Goal: Task Accomplishment & Management: Use online tool/utility

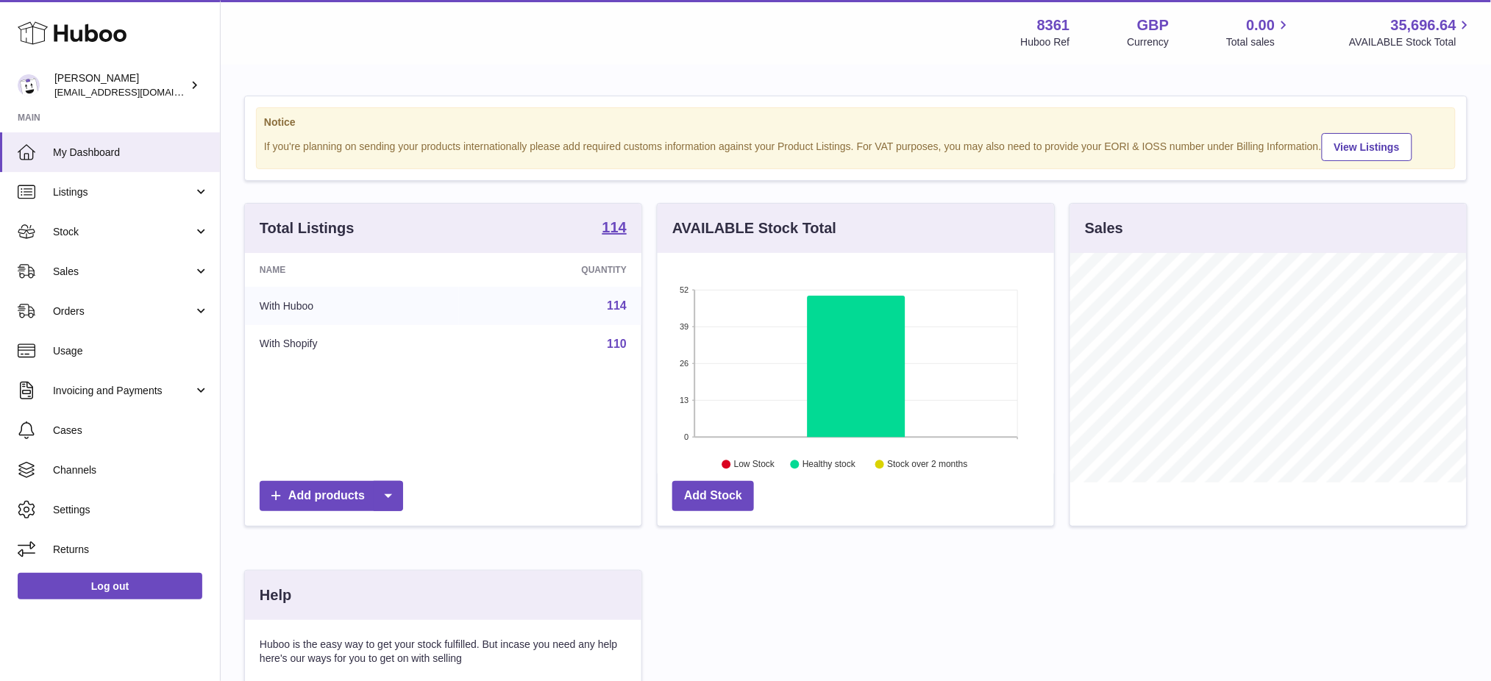
scroll to position [229, 396]
click at [96, 463] on span "Channels" at bounding box center [131, 470] width 156 height 14
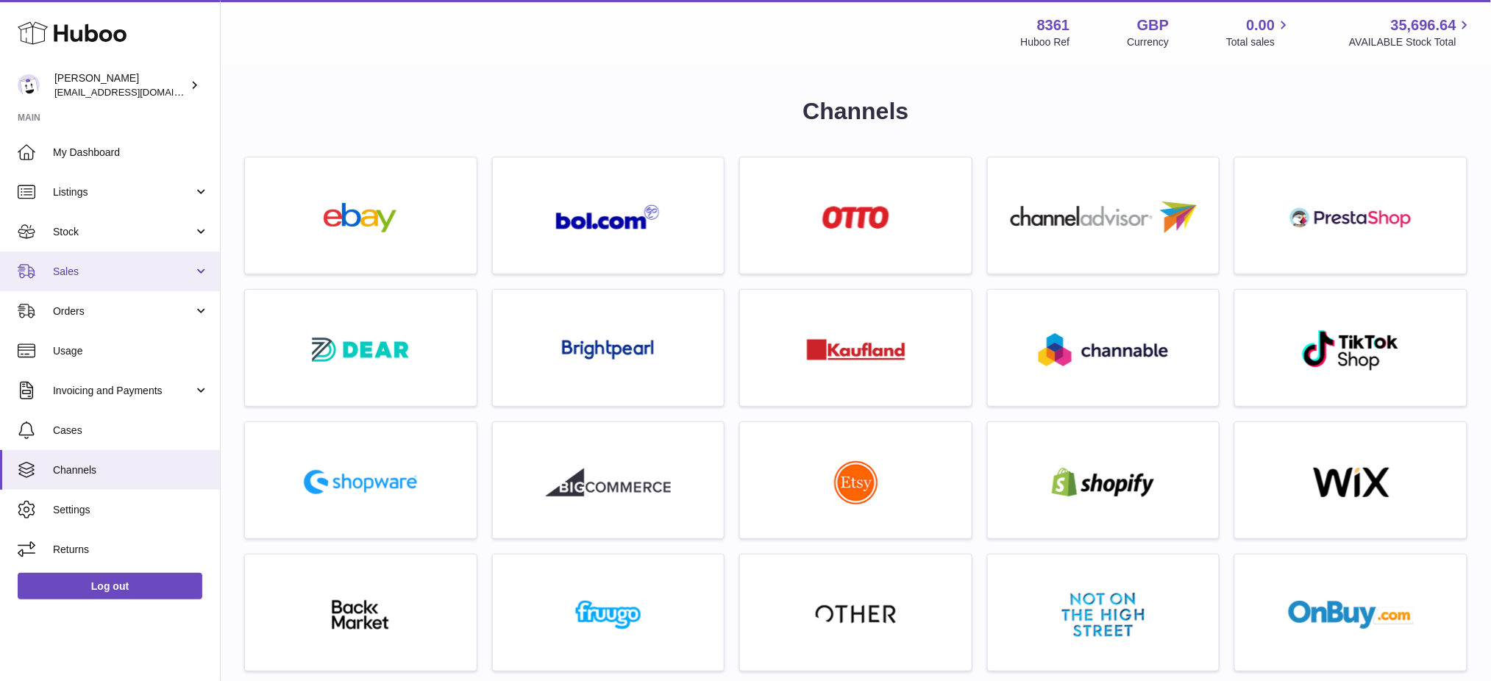
click at [104, 276] on span "Sales" at bounding box center [123, 272] width 140 height 14
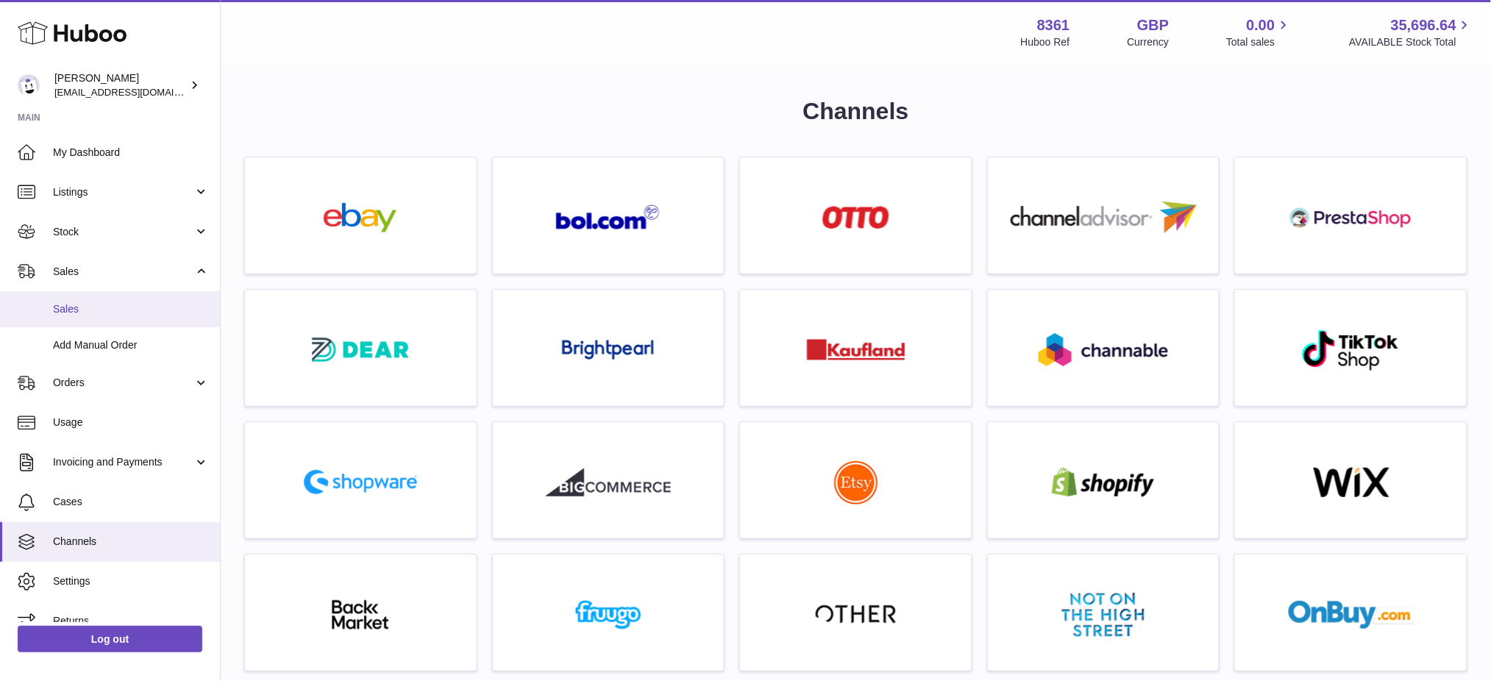
click at [108, 312] on span "Sales" at bounding box center [131, 309] width 156 height 14
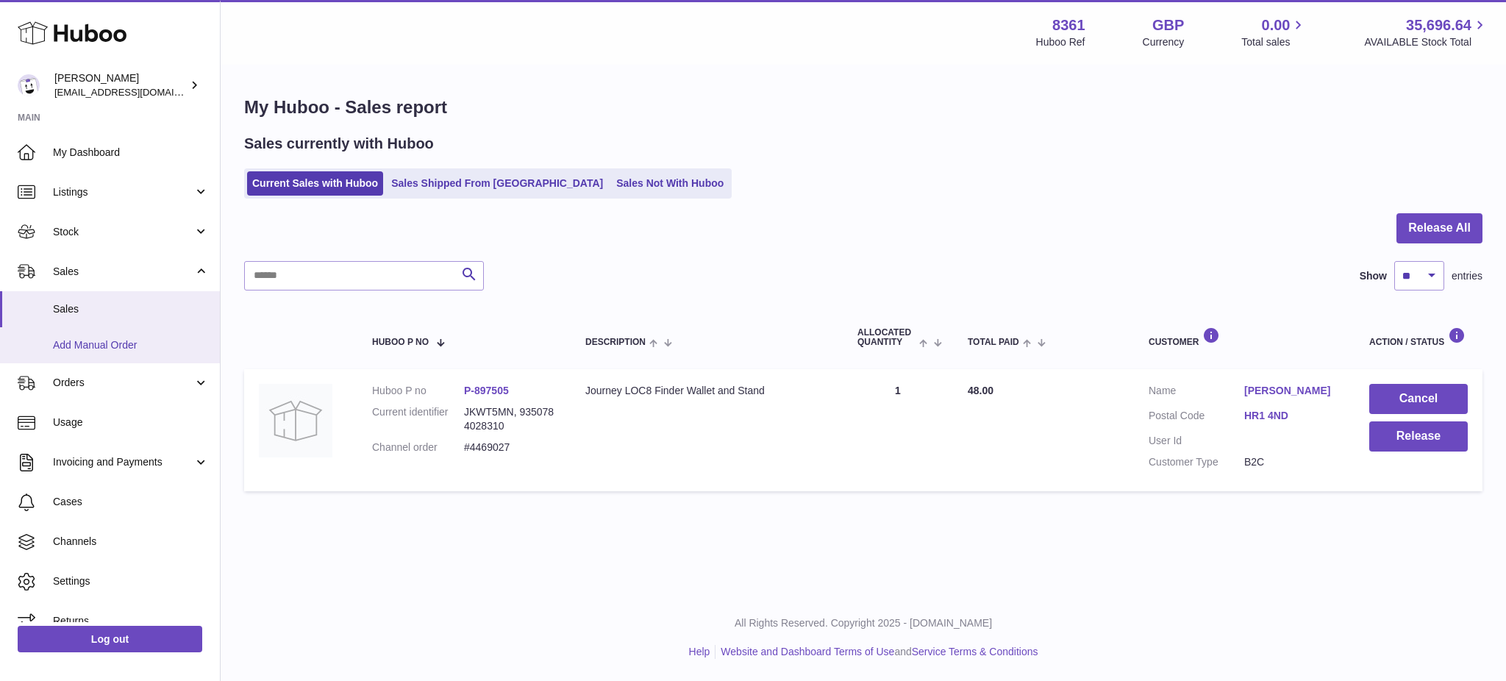
click at [124, 338] on span "Add Manual Order" at bounding box center [131, 345] width 156 height 14
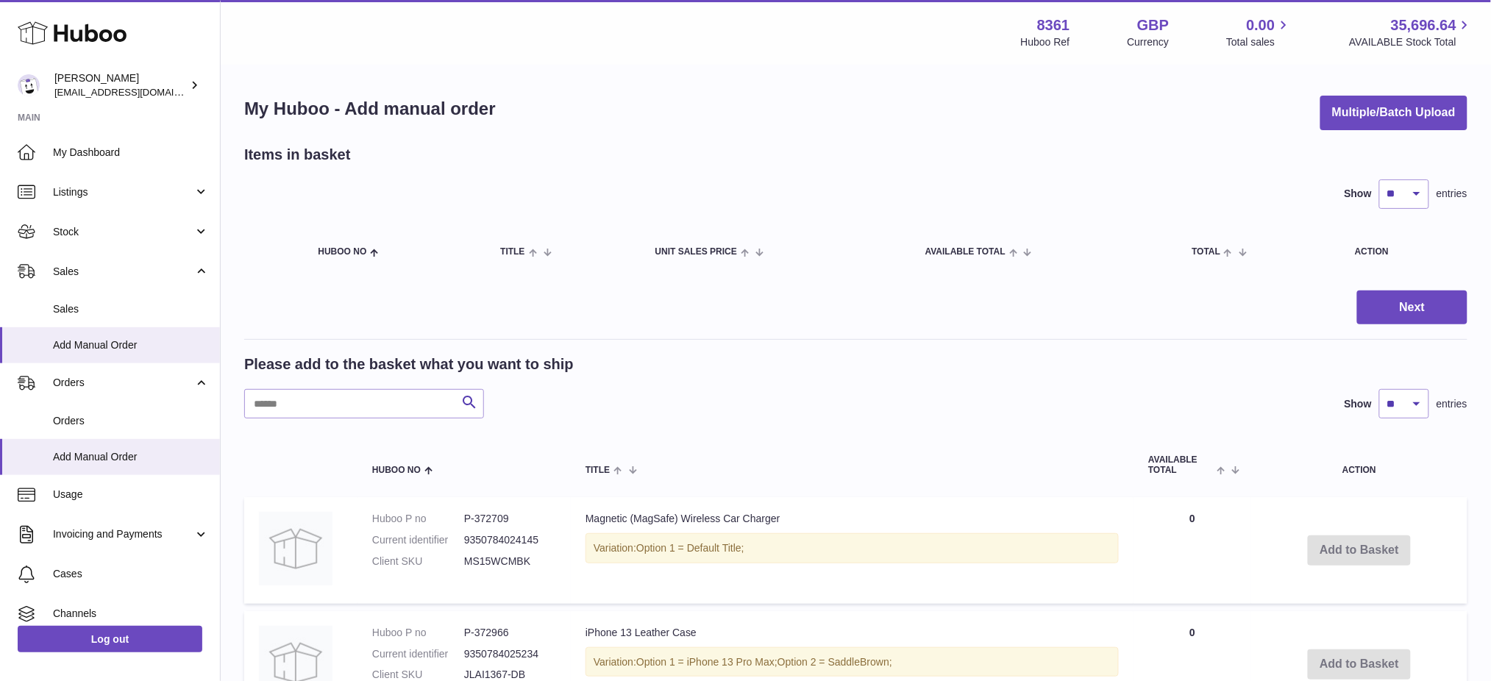
click at [1346, 106] on button "Multiple/Batch Upload" at bounding box center [1393, 113] width 147 height 35
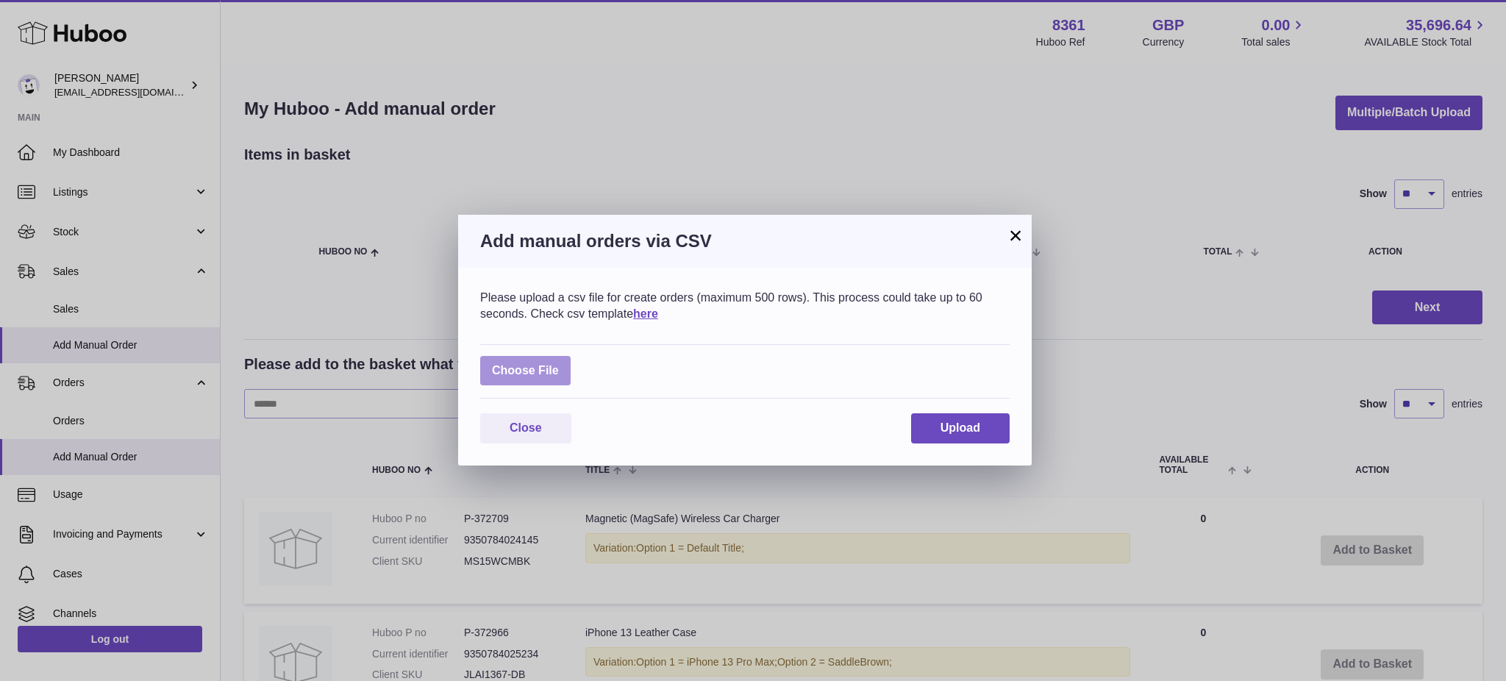
click at [515, 373] on label at bounding box center [525, 371] width 90 height 30
click at [559, 364] on input "file" at bounding box center [559, 363] width 1 height 1
type input "**********"
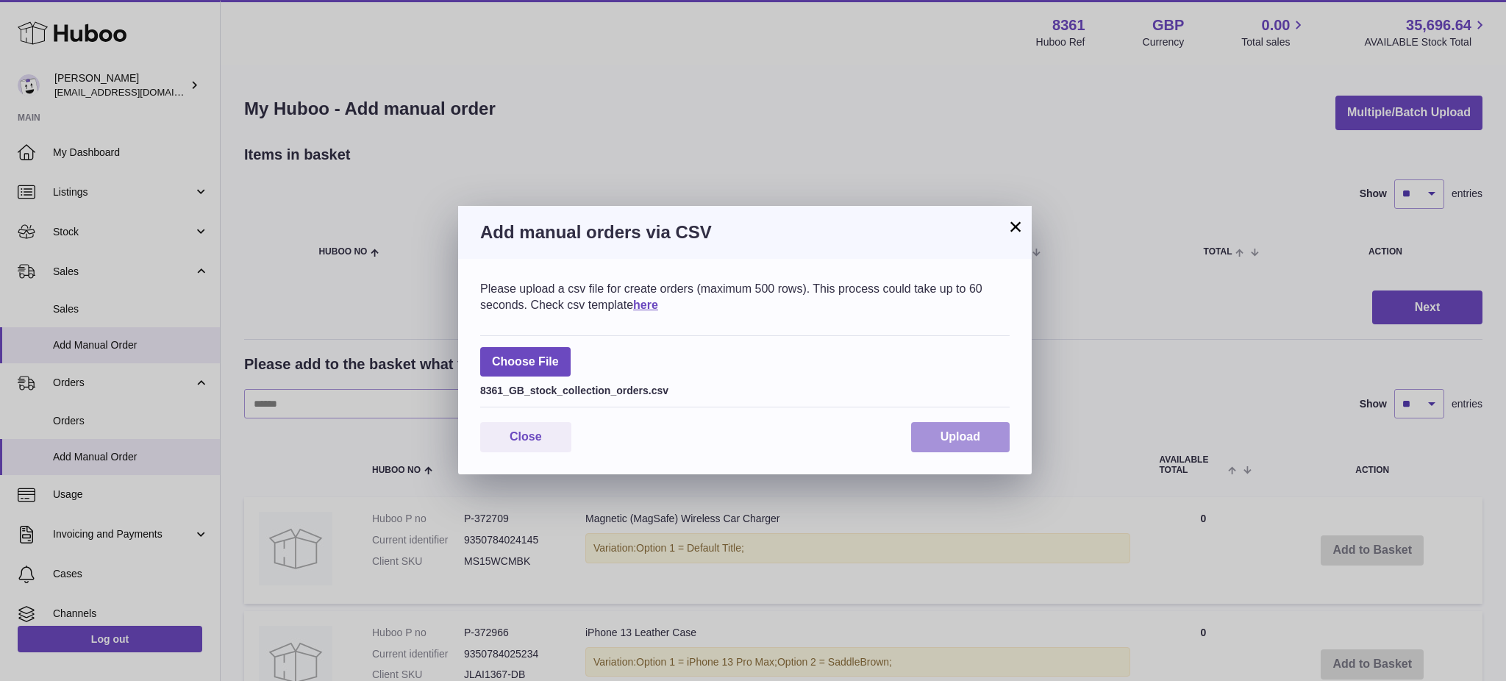
click at [963, 434] on span "Upload" at bounding box center [961, 436] width 40 height 13
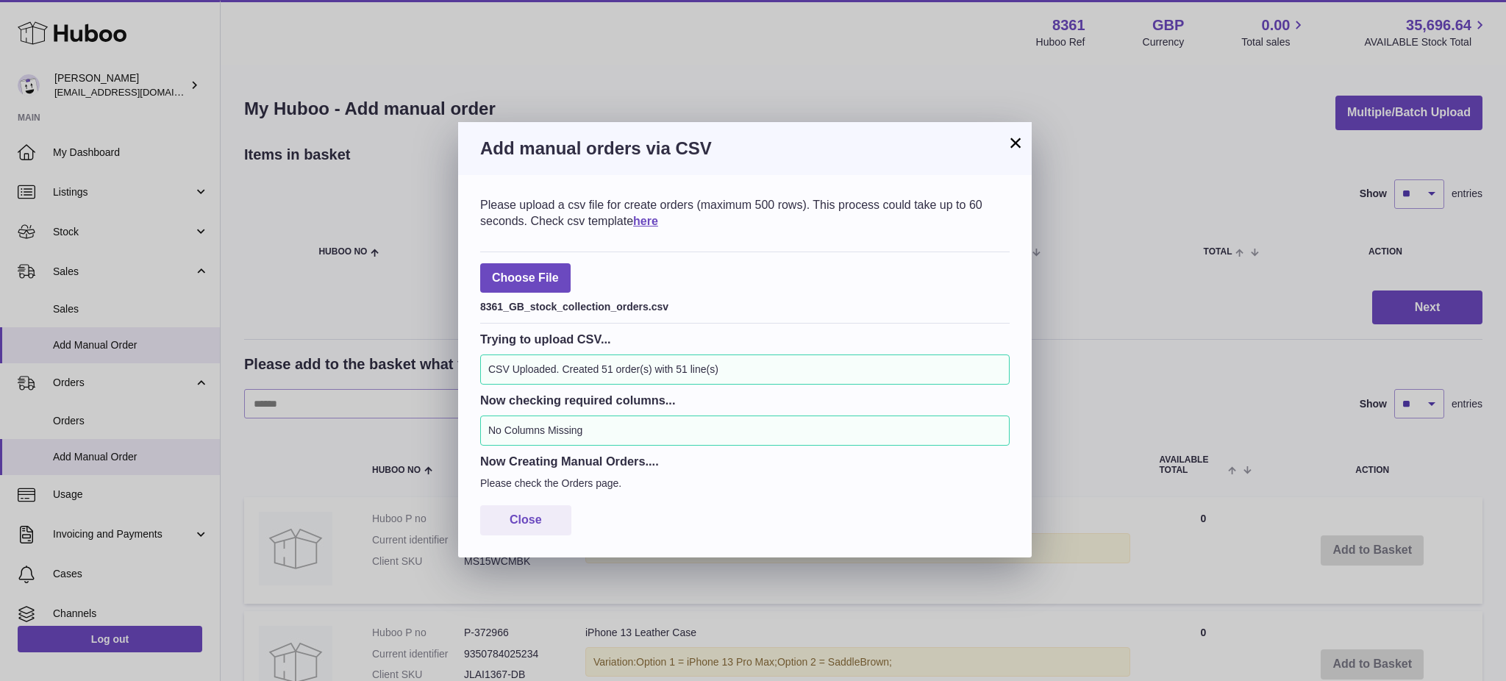
click at [1011, 140] on button "×" at bounding box center [1016, 143] width 18 height 18
